Goal: Information Seeking & Learning: Learn about a topic

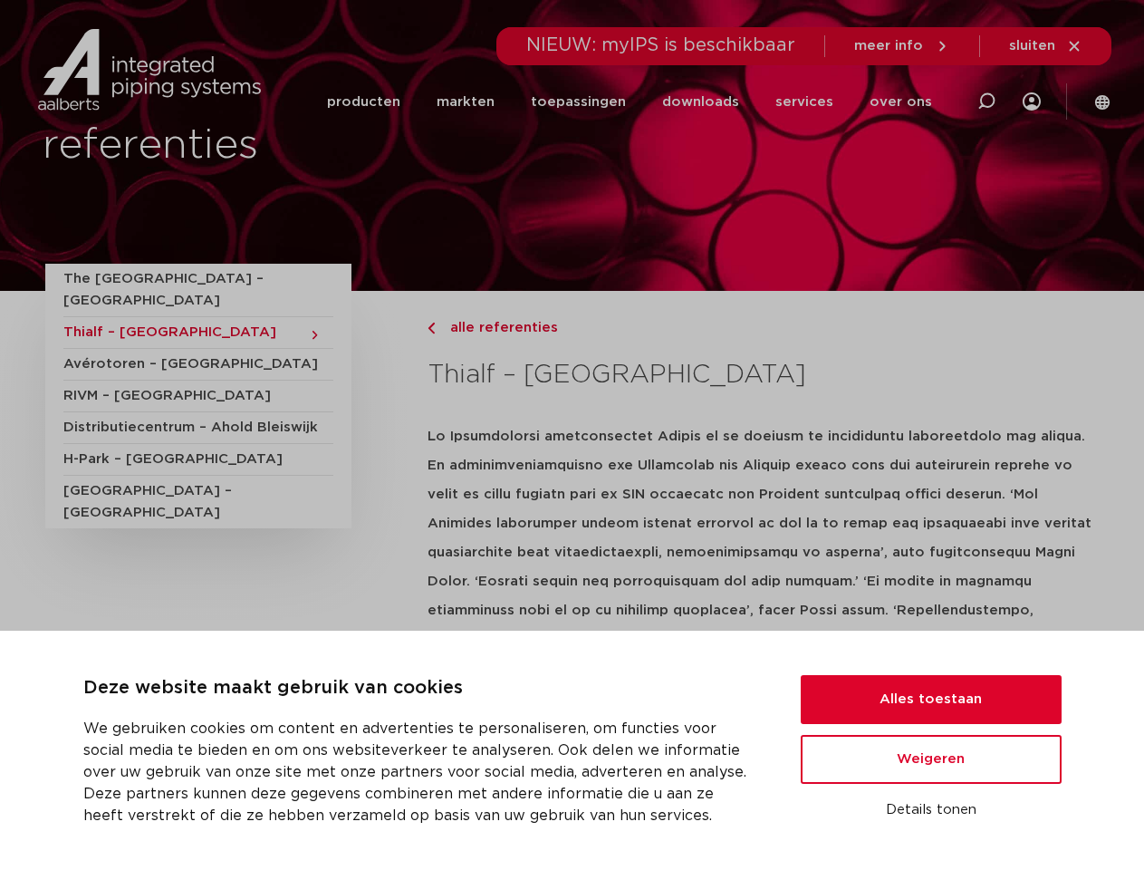
click at [572, 435] on strong at bounding box center [760, 609] width 665 height 360
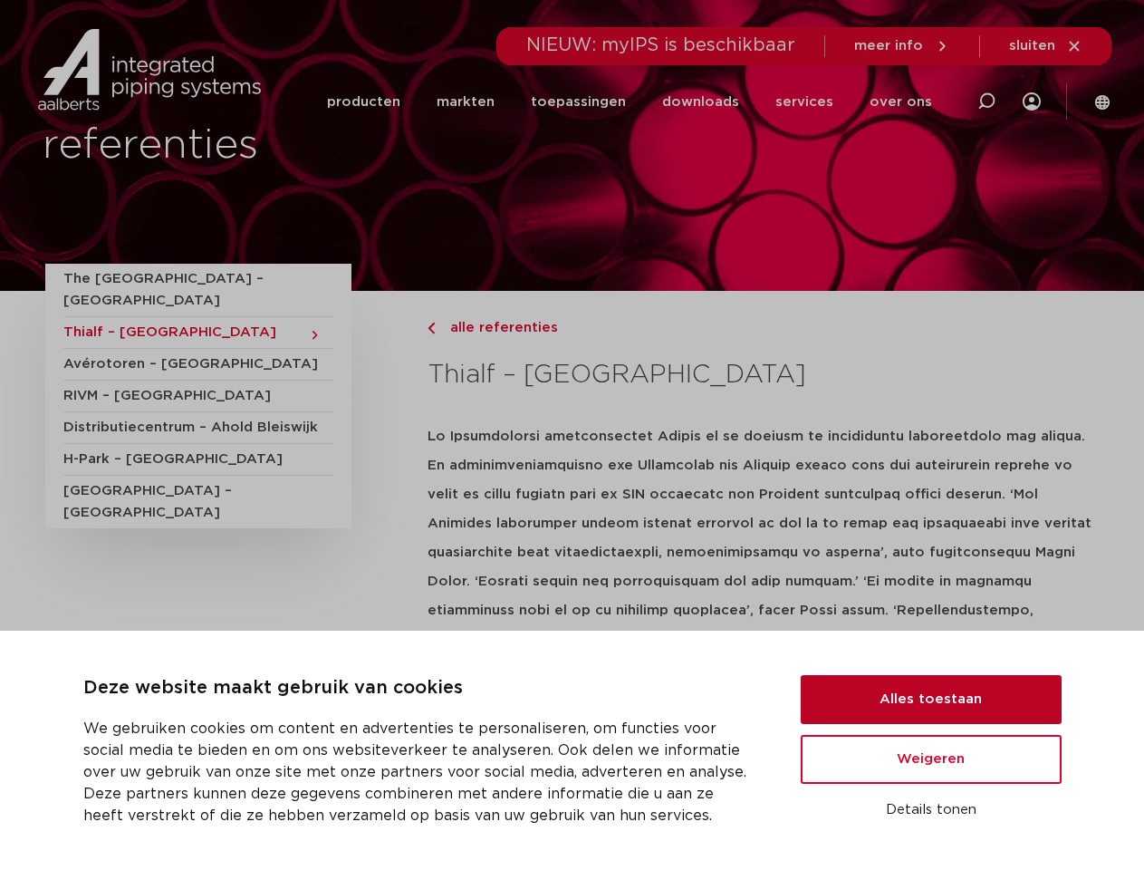
click at [931, 699] on button "Alles toestaan" at bounding box center [931, 699] width 261 height 49
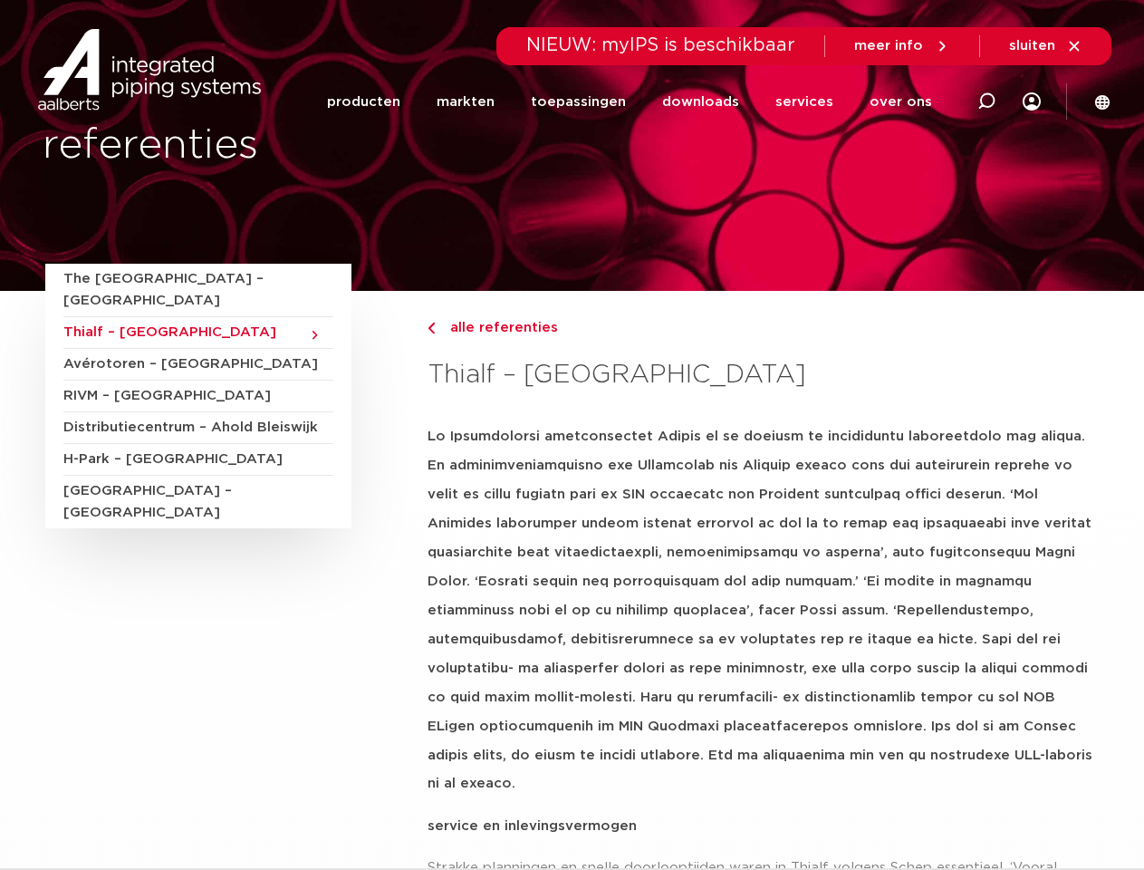
click at [931, 759] on p at bounding box center [763, 610] width 671 height 376
click at [931, 812] on p "service en inlevingsvermogen" at bounding box center [763, 826] width 671 height 29
click at [639, 101] on li "toepassingen" at bounding box center [578, 102] width 131 height 70
click at [986, 101] on icon at bounding box center [987, 102] width 22 height 22
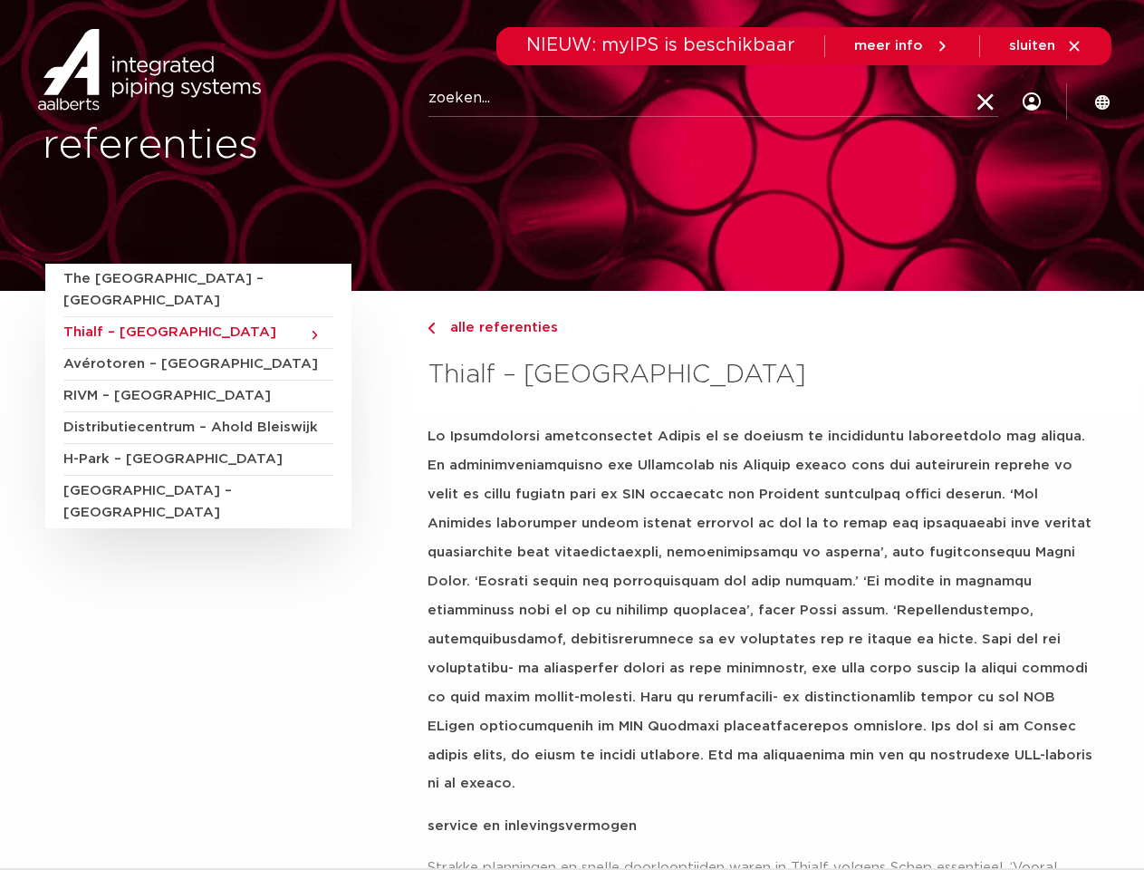
click at [1046, 46] on span "sluiten" at bounding box center [1032, 46] width 46 height 14
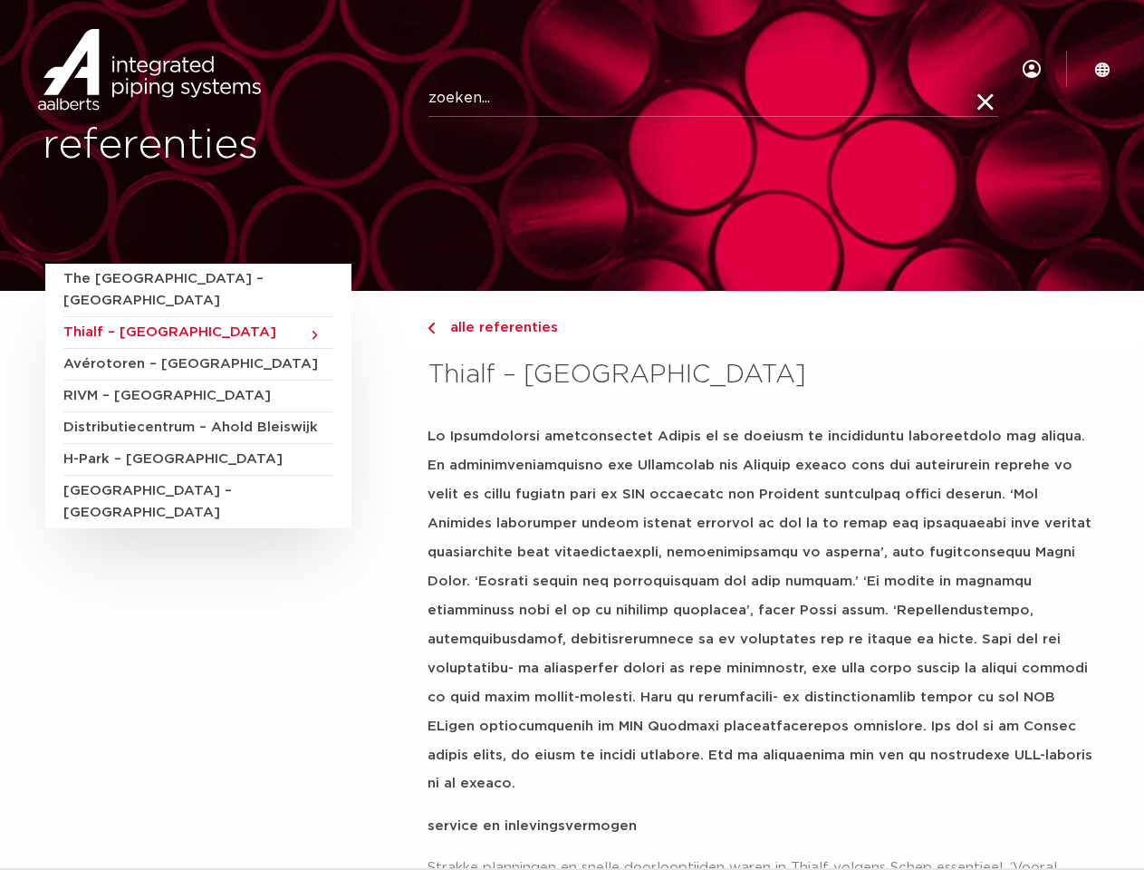
click at [187, 279] on span "The [GEOGRAPHIC_DATA] – [GEOGRAPHIC_DATA]" at bounding box center [198, 290] width 270 height 53
click at [187, 317] on span "Thialf – [GEOGRAPHIC_DATA]" at bounding box center [198, 333] width 270 height 32
